Goal: Browse casually

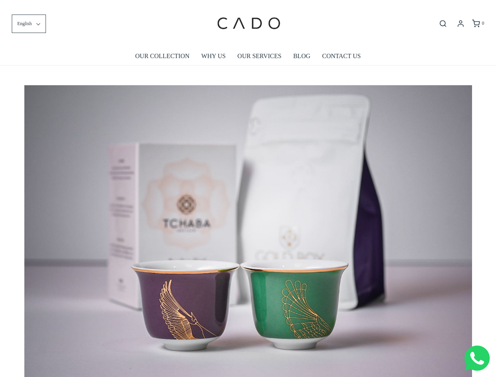
scroll to position [0, 4476]
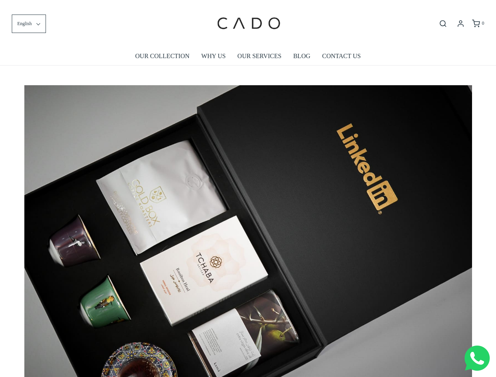
click at [248, 188] on img at bounding box center [248, 234] width 448 height 298
click at [29, 24] on span "English" at bounding box center [24, 23] width 15 height 7
click at [443, 24] on icon "Open search bar" at bounding box center [442, 24] width 9 height 8
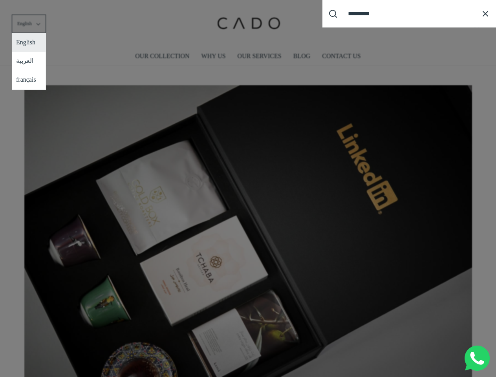
click at [248, 228] on div "Search our site cadogifting Loading..." at bounding box center [248, 188] width 496 height 377
